Goal: Find specific page/section

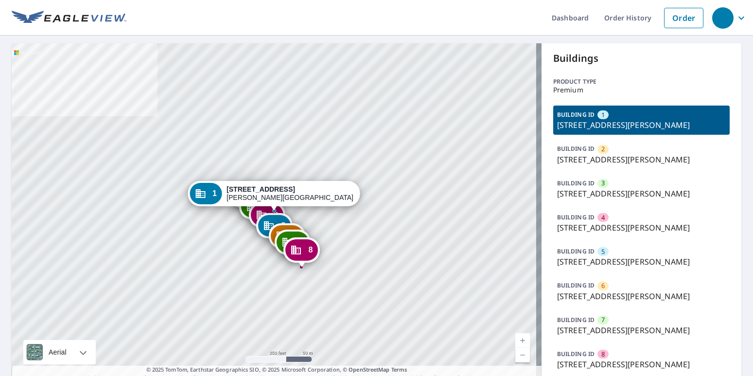
click at [583, 191] on p "2222 Sycamore Ln, Davis, CA, 95616" at bounding box center [641, 194] width 169 height 12
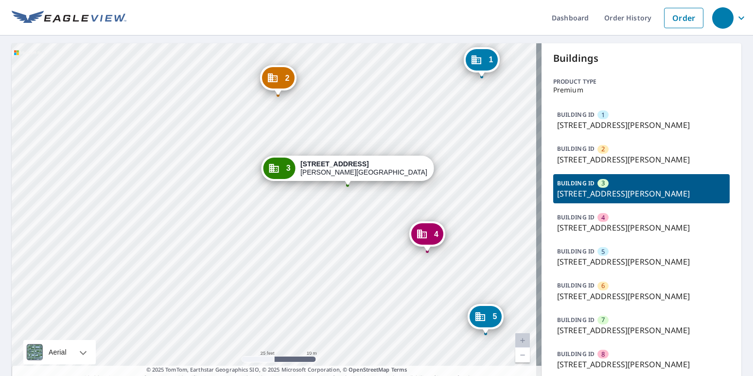
drag, startPoint x: 688, startPoint y: 191, endPoint x: 549, endPoint y: 184, distance: 139.7
click at [553, 184] on div "BUILDING ID 3 2222 Sycamore Ln, Davis, CA, 95616" at bounding box center [641, 188] width 176 height 29
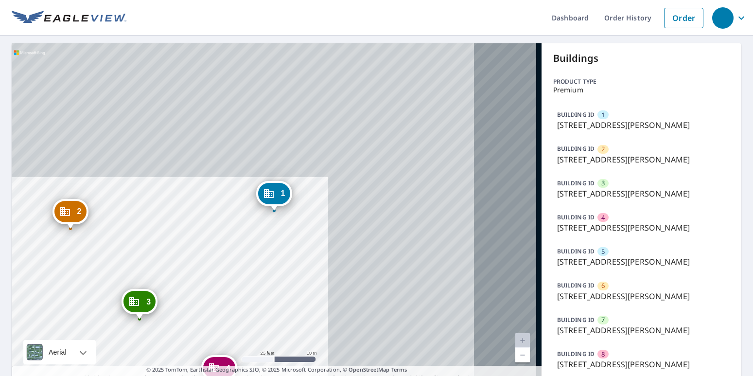
copy div "BUILDING ID 3 2222 Sycamore Ln, Davis, CA, 95616"
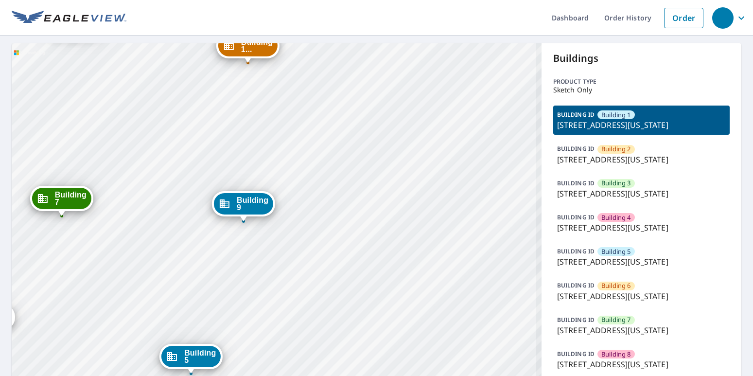
drag, startPoint x: 400, startPoint y: 248, endPoint x: 491, endPoint y: 182, distance: 113.5
click at [491, 182] on div "Building [GEOGRAPHIC_DATA][STREET_ADDRESS][US_STATE] [GEOGRAPHIC_DATA][STREET_A…" at bounding box center [277, 314] width 530 height 543
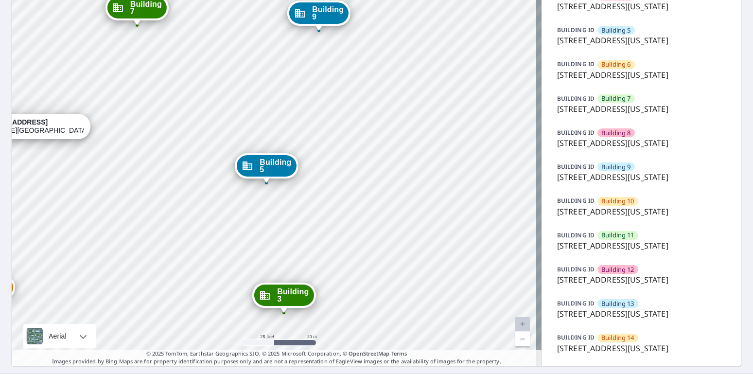
scroll to position [243, 0]
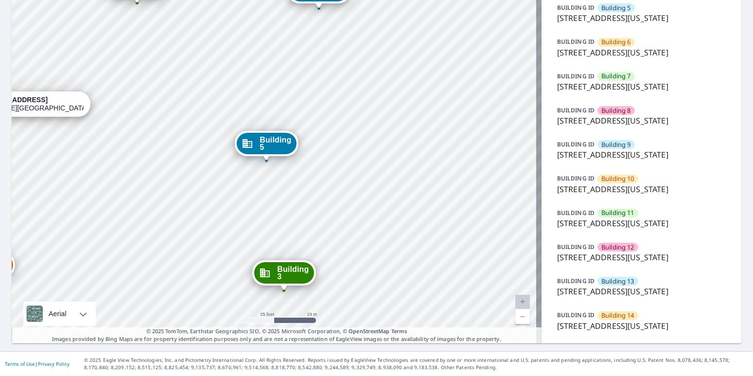
click at [623, 320] on p "[STREET_ADDRESS][US_STATE]" at bounding box center [641, 326] width 169 height 12
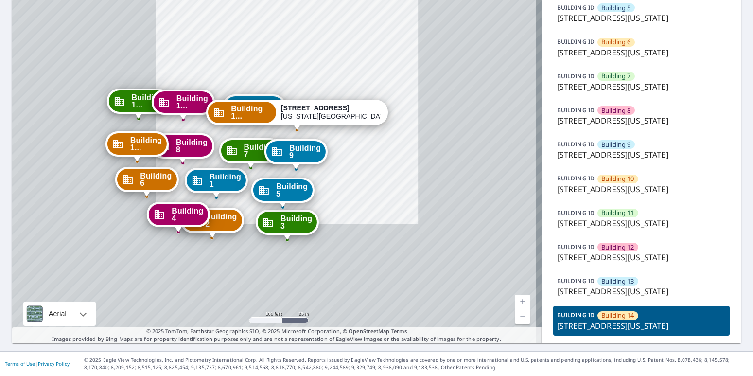
drag, startPoint x: 347, startPoint y: 212, endPoint x: 369, endPoint y: 170, distance: 47.8
click at [369, 170] on div "Building [GEOGRAPHIC_DATA][STREET_ADDRESS][US_STATE] [GEOGRAPHIC_DATA][STREET_A…" at bounding box center [277, 71] width 530 height 543
